Goal: Transaction & Acquisition: Purchase product/service

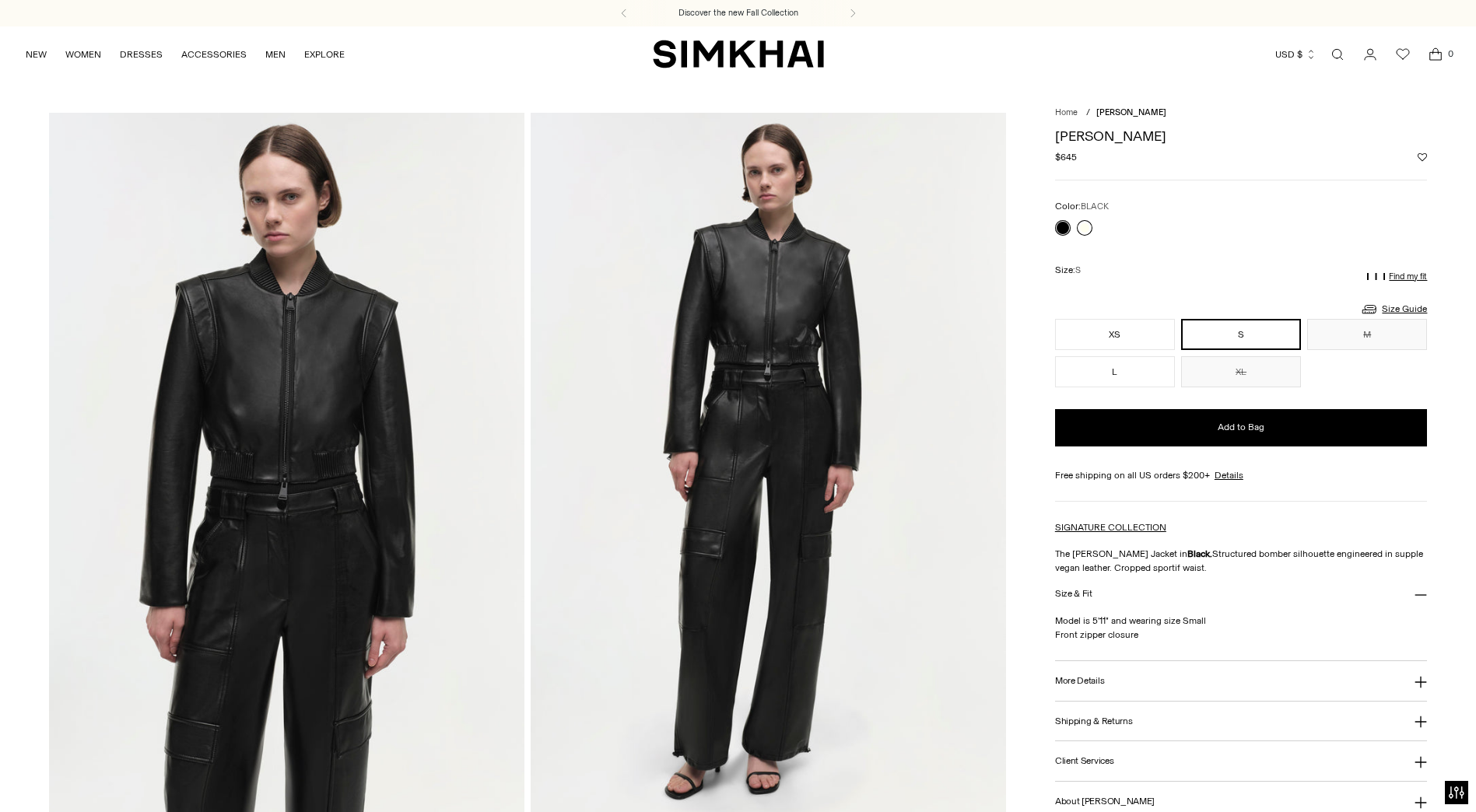
click at [1080, 231] on link at bounding box center [1084, 227] width 15 height 15
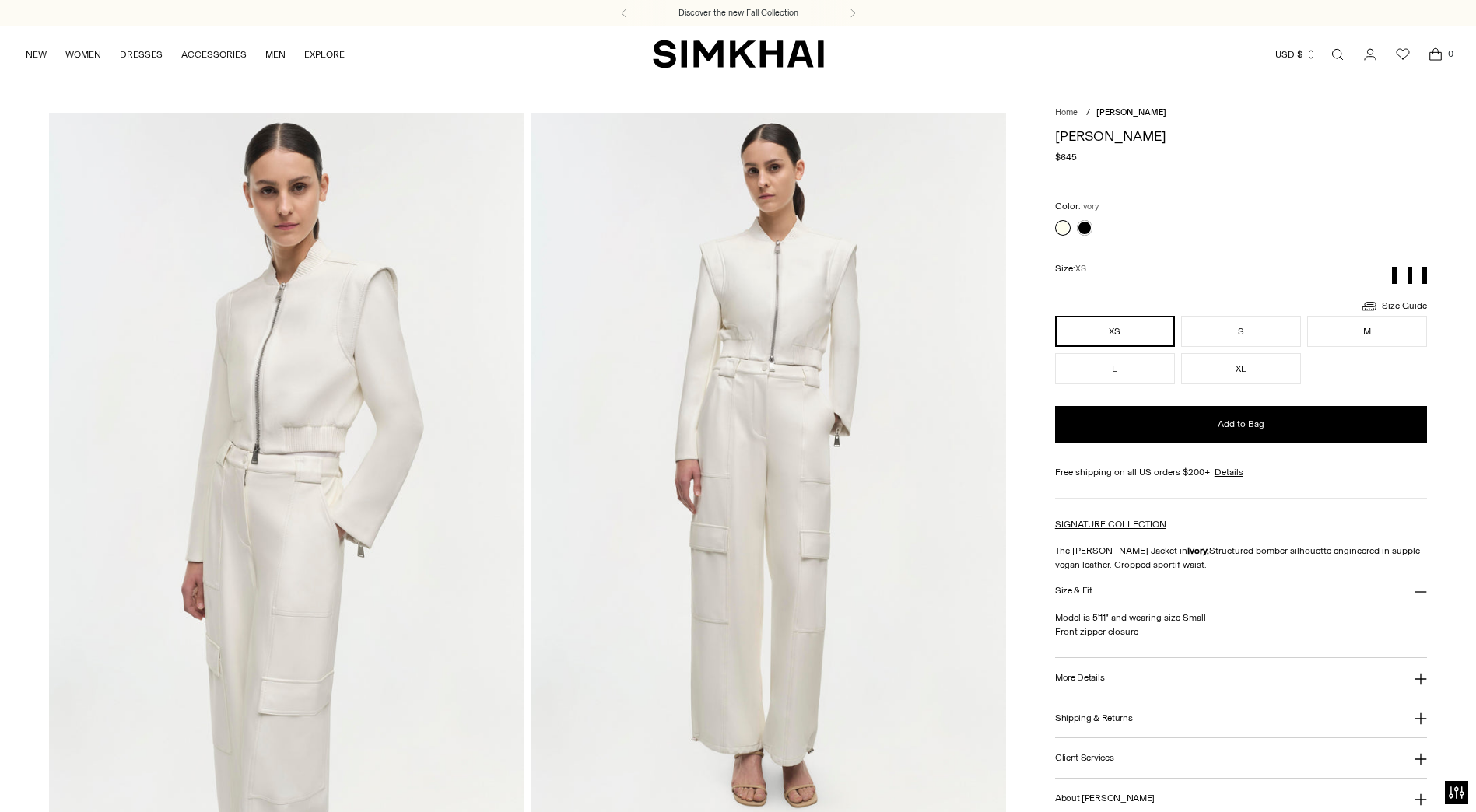
click at [1064, 229] on link at bounding box center [1062, 227] width 15 height 15
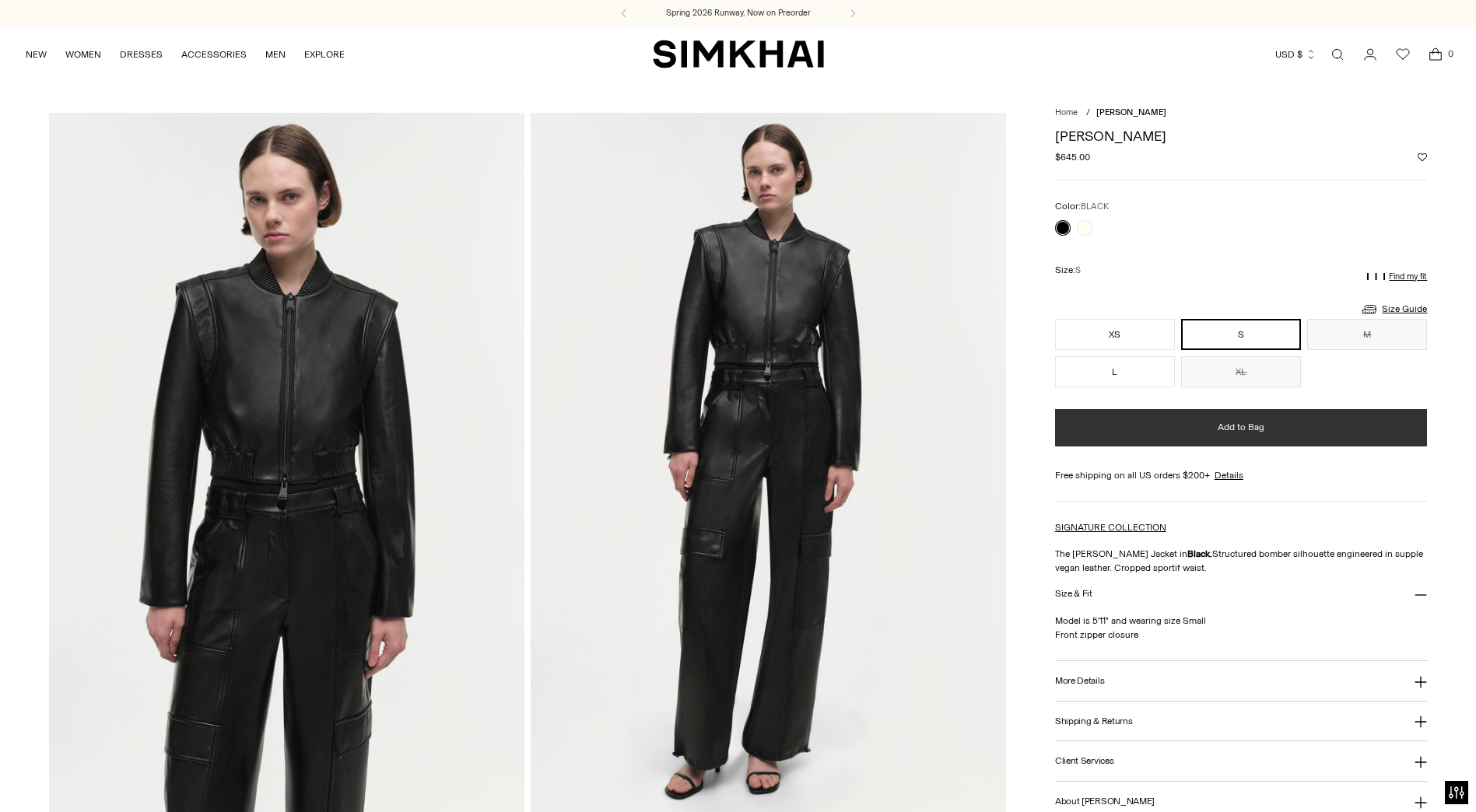
click at [1198, 432] on button "Add to Bag" at bounding box center [1241, 428] width 372 height 37
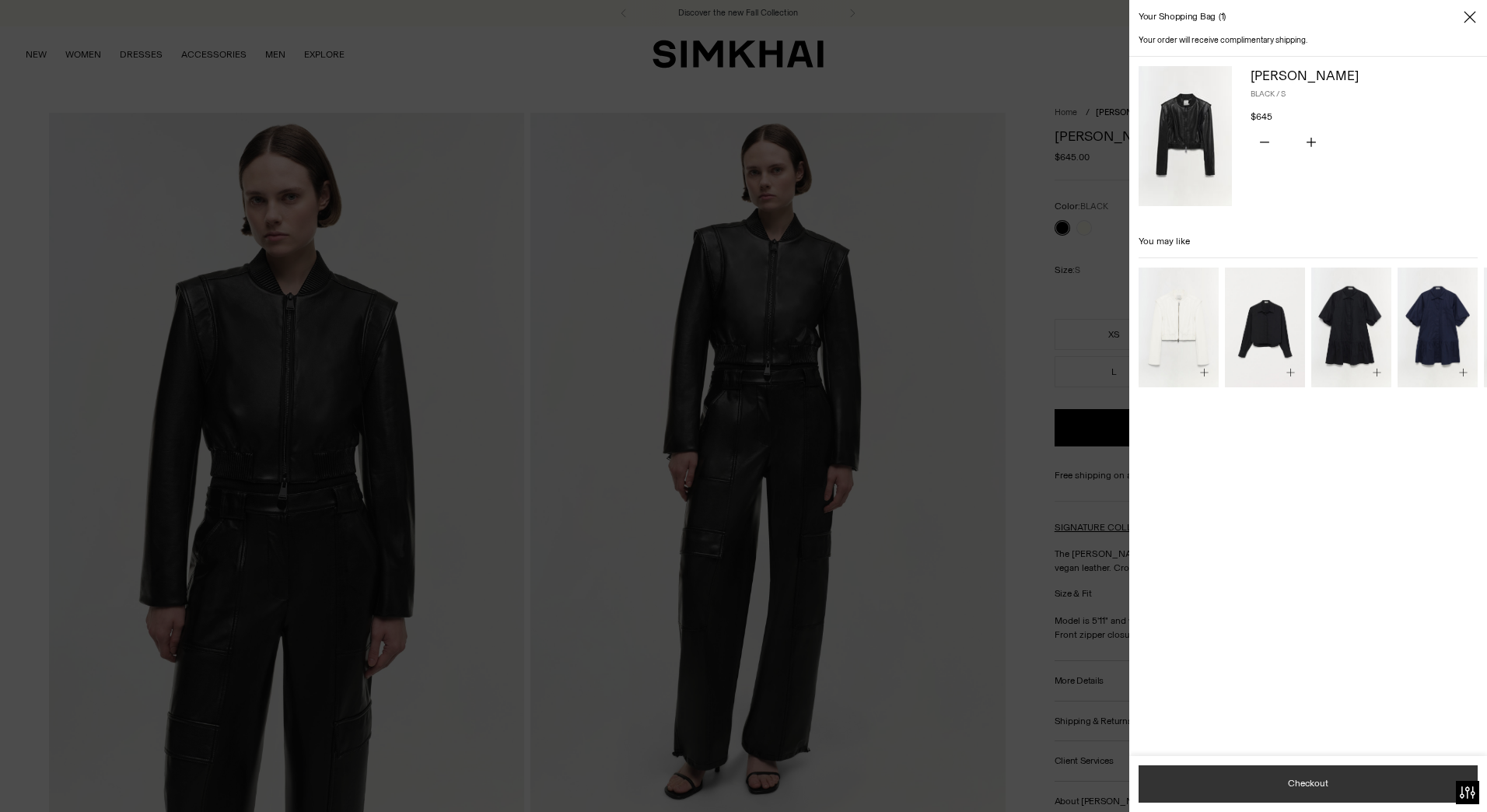
click at [1277, 781] on button "Checkout" at bounding box center [1307, 784] width 339 height 37
